Goal: Information Seeking & Learning: Learn about a topic

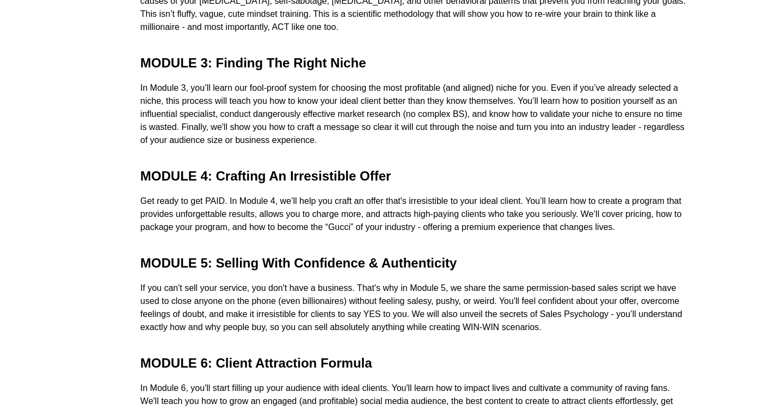
scroll to position [4588, 0]
drag, startPoint x: 138, startPoint y: 65, endPoint x: 575, endPoint y: 122, distance: 440.8
copy div "MODULE 1: 6-Figure Coach Blueprint Learn how to maximize your time inside OCA a…"
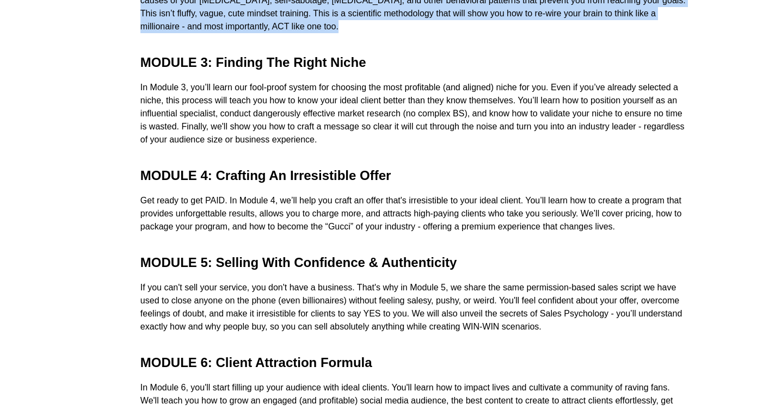
drag, startPoint x: 139, startPoint y: 185, endPoint x: 653, endPoint y: 230, distance: 516.3
copy div "Your entire life will be flipped upside down (in a good way!) in Module 2. Succ…"
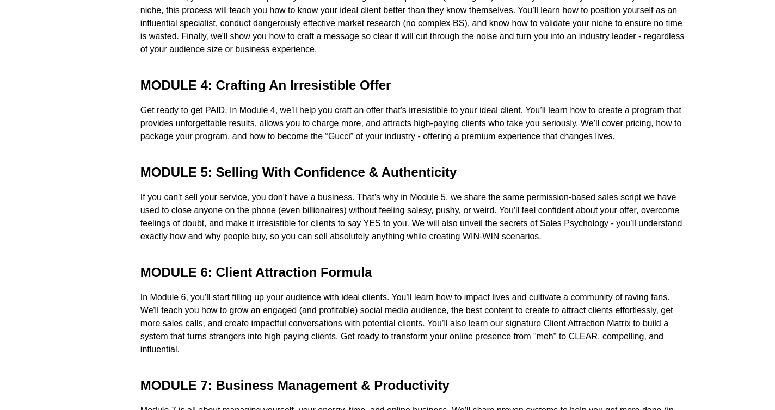
scroll to position [4672, 0]
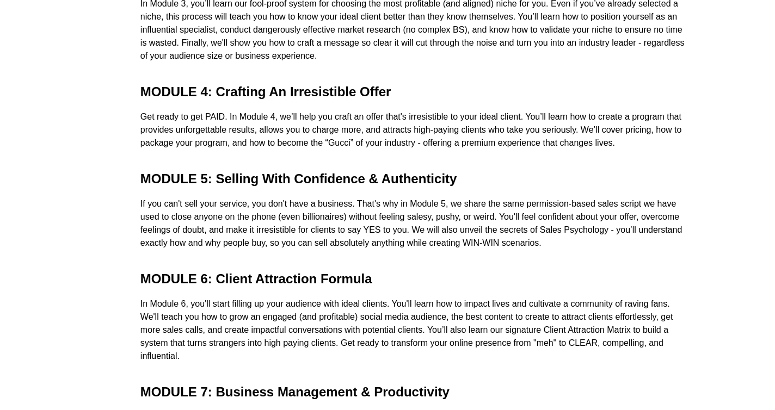
drag, startPoint x: 212, startPoint y: 187, endPoint x: 352, endPoint y: 119, distance: 155.1
copy b "Finding The Right Niche"
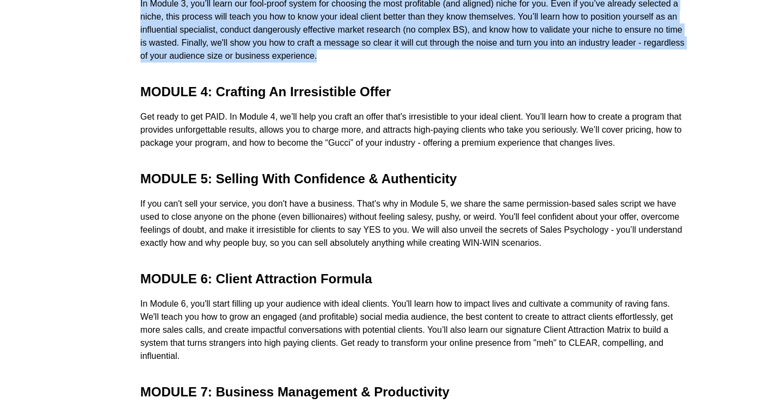
copy div "In Module 3, you’ll learn our fool-proof system for choosing the most profitabl…"
drag, startPoint x: 136, startPoint y: 214, endPoint x: 471, endPoint y: 281, distance: 341.3
click at [471, 73] on div "MODULE 3: Finding The Right Niche In Module 3, you’ll learn our fool-proof syst…" at bounding box center [387, 16] width 637 height 113
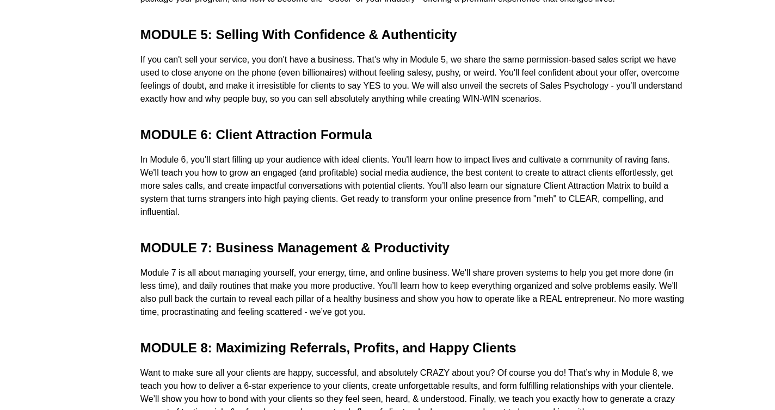
scroll to position [4835, 0]
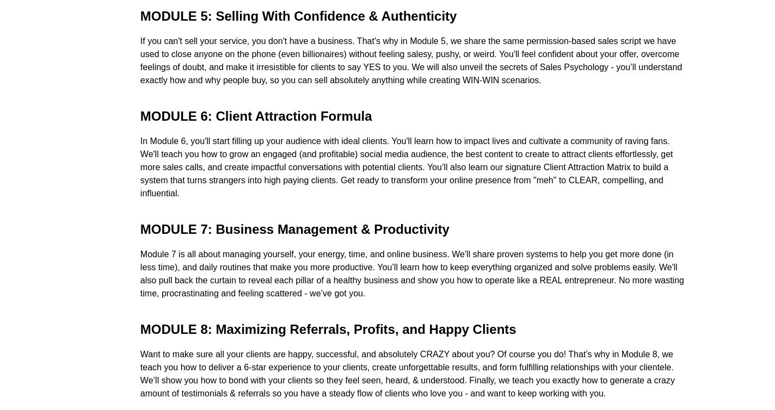
drag, startPoint x: 211, startPoint y: 242, endPoint x: 446, endPoint y: 239, distance: 235.1
click at [446, 24] on div "MODULE 5: Selling With Confidence & Authenticity" at bounding box center [413, 16] width 546 height 15
copy b "Selling With Confidence & Authenticity"
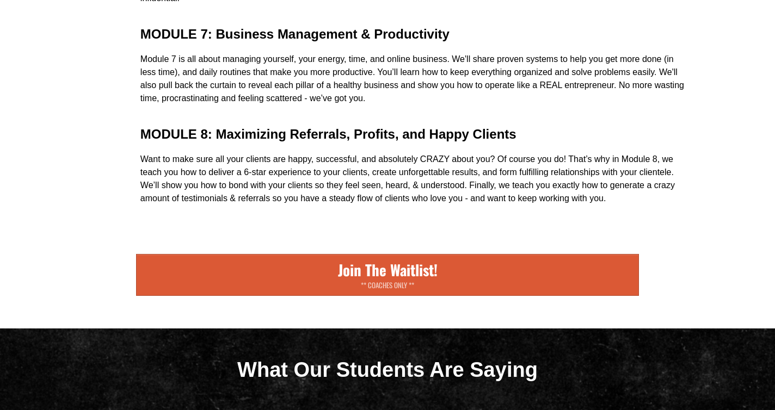
scroll to position [5028, 0]
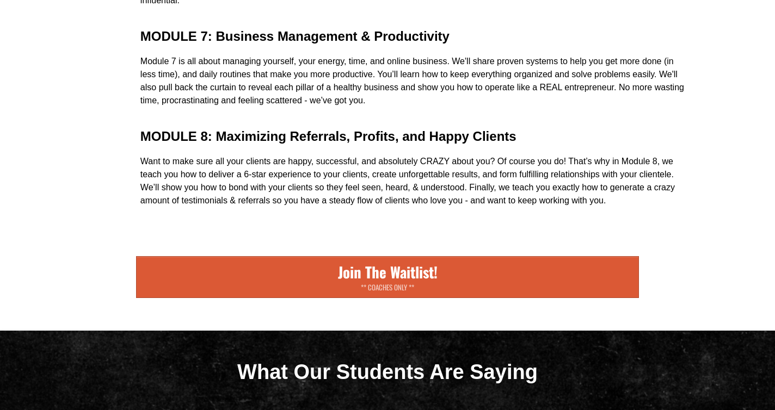
drag, startPoint x: 140, startPoint y: 76, endPoint x: 358, endPoint y: 126, distance: 223.4
copy div "If you can't sell your service, you don't have a business. That's why in Module…"
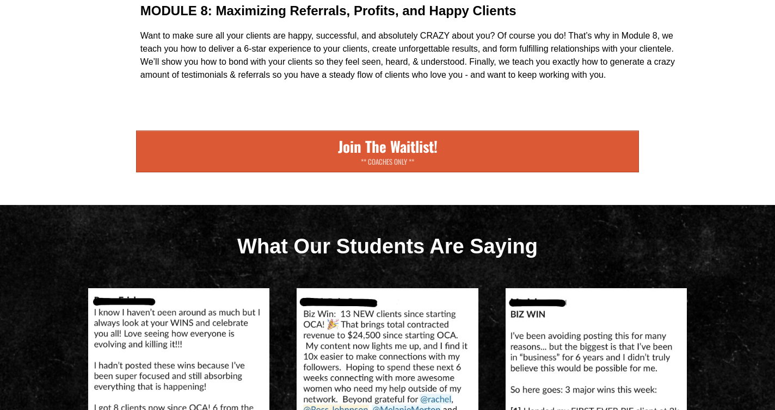
scroll to position [5153, 0]
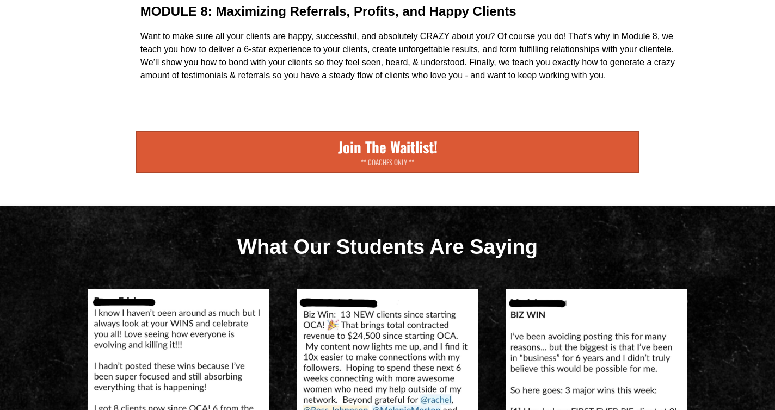
drag, startPoint x: 133, startPoint y: 182, endPoint x: 474, endPoint y: 115, distance: 347.8
copy div "Module 7 is all about managing yourself, your energy, time, and online business…"
